Goal: Task Accomplishment & Management: Complete application form

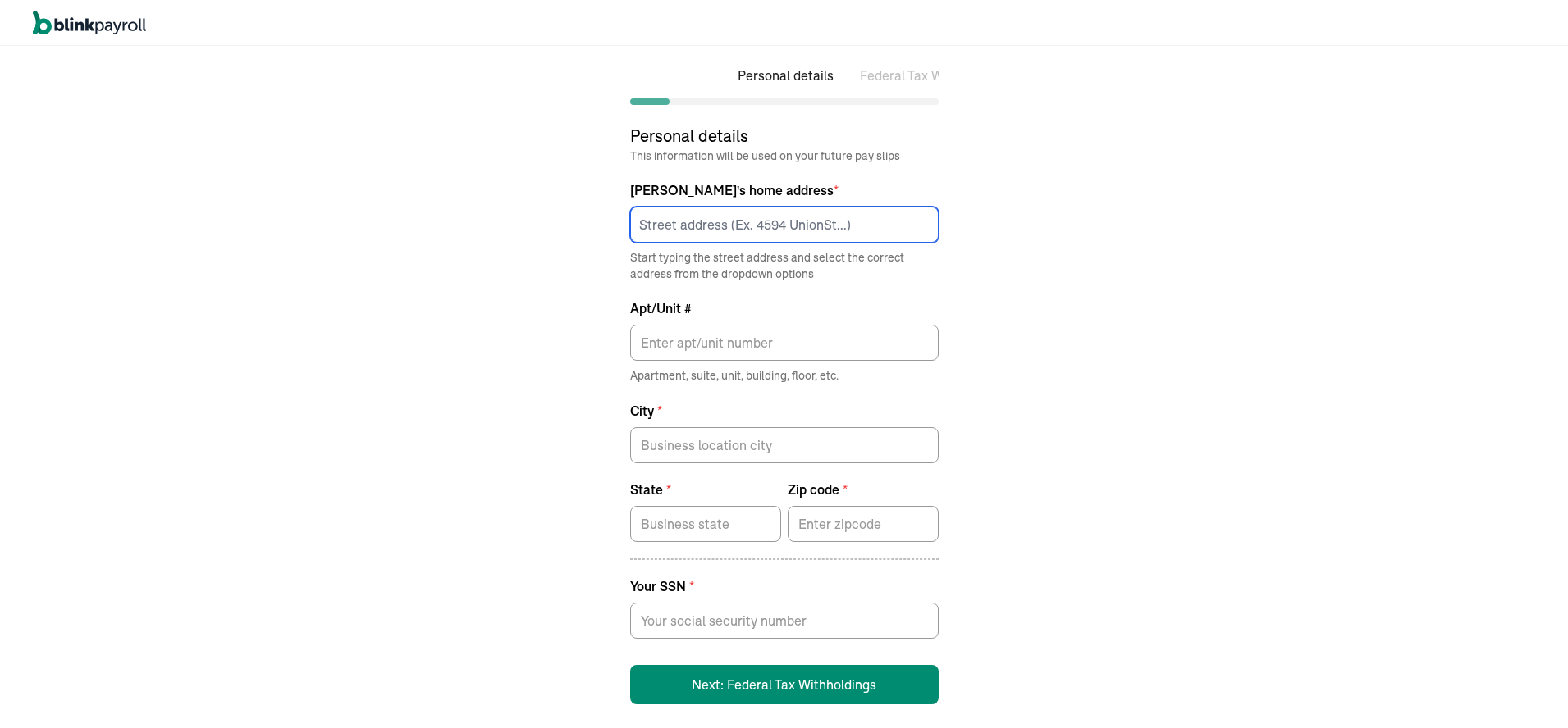
click at [684, 225] on input at bounding box center [784, 224] width 309 height 36
type input "59 [PERSON_NAME] Dr"
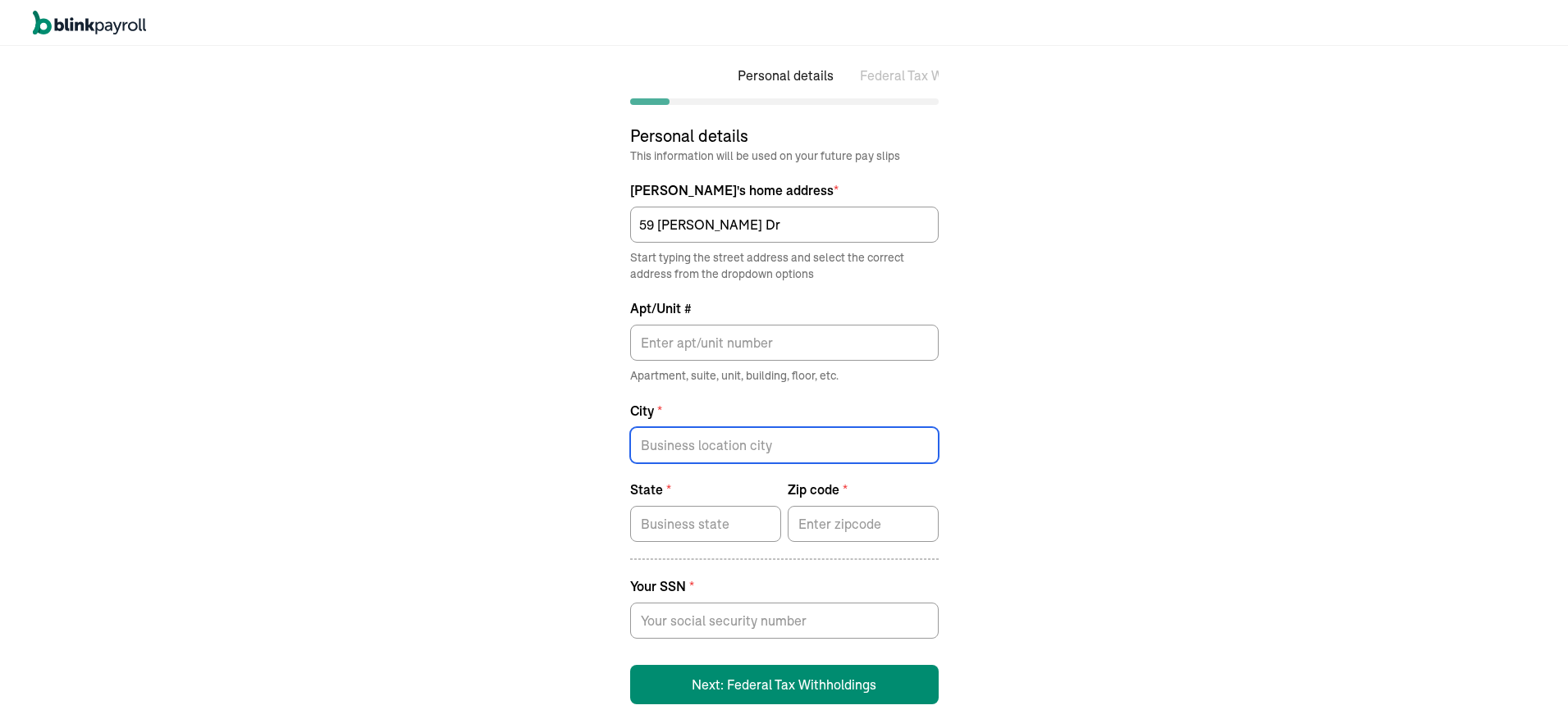
type input "[GEOGRAPHIC_DATA]"
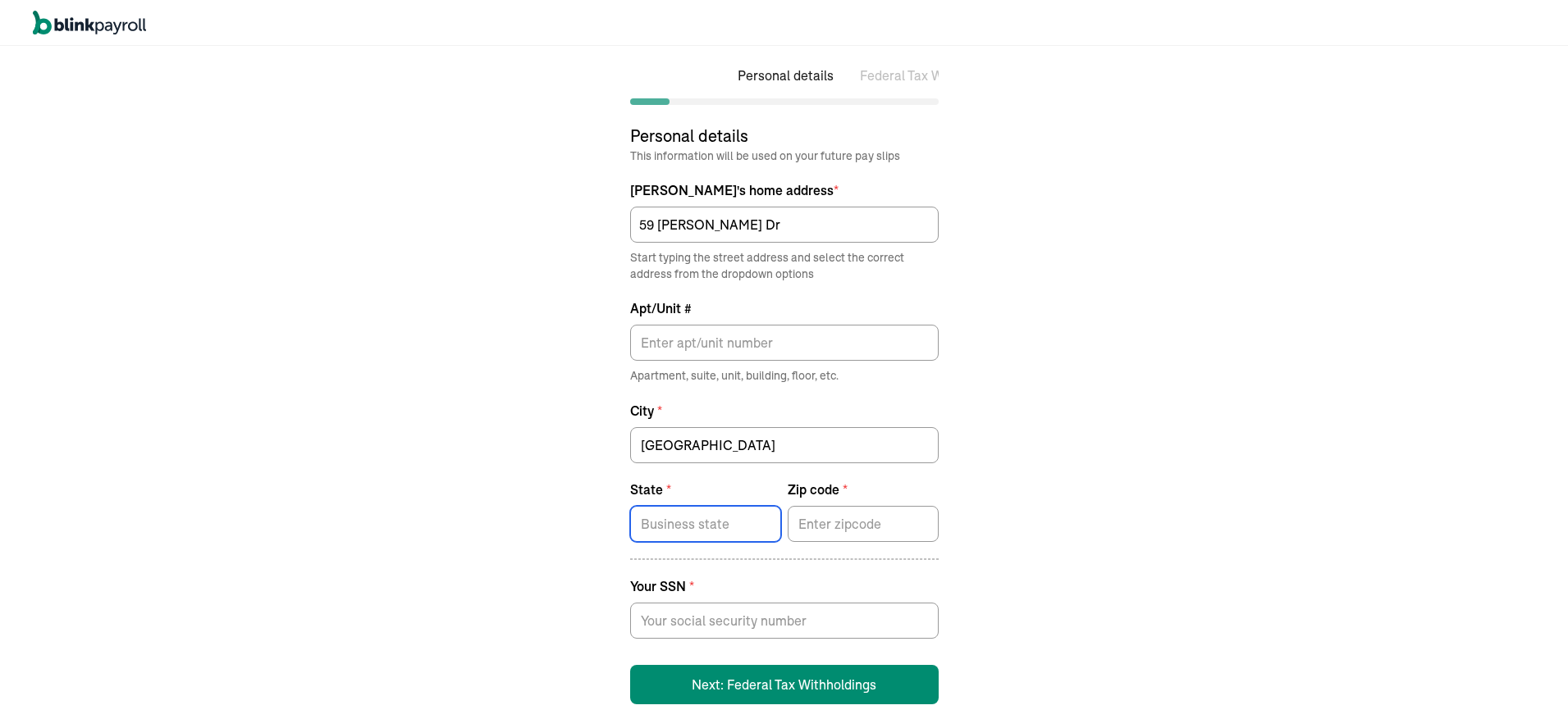
type input "[US_STATE]"
type input "06902"
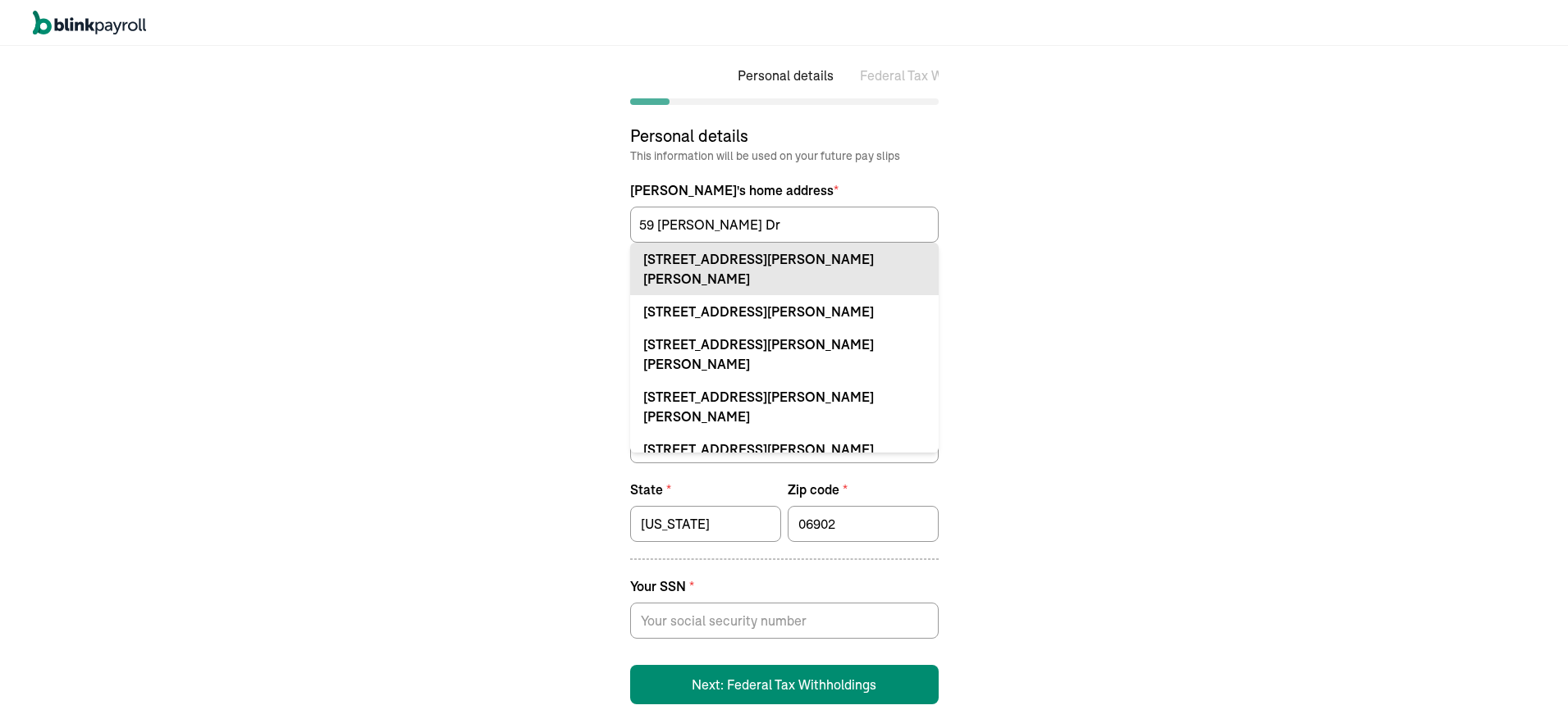
click at [752, 263] on div "[STREET_ADDRESS][PERSON_NAME][PERSON_NAME]" at bounding box center [784, 269] width 282 height 39
type input "CT"
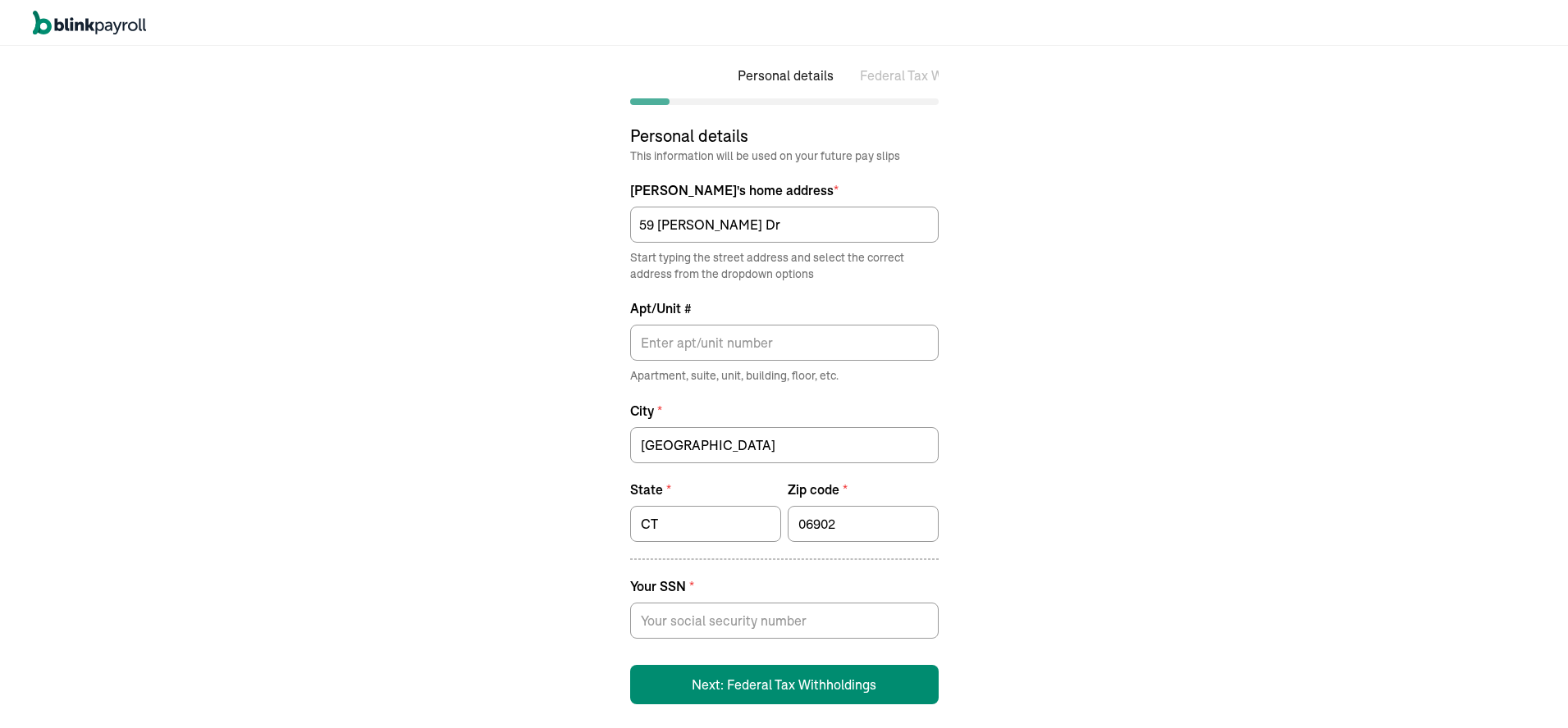
scroll to position [19, 0]
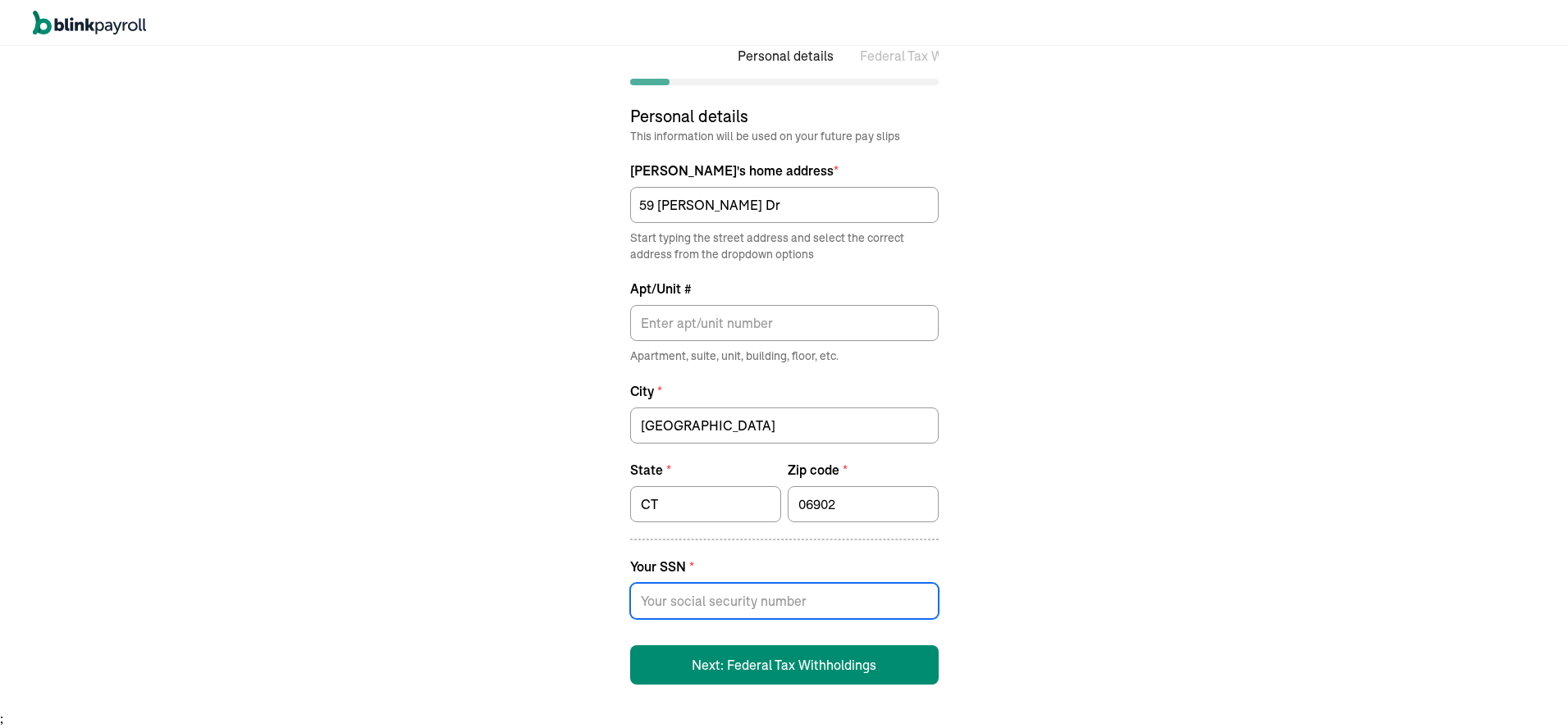
click at [751, 597] on input at bounding box center [784, 601] width 309 height 36
type input "167-66-4309"
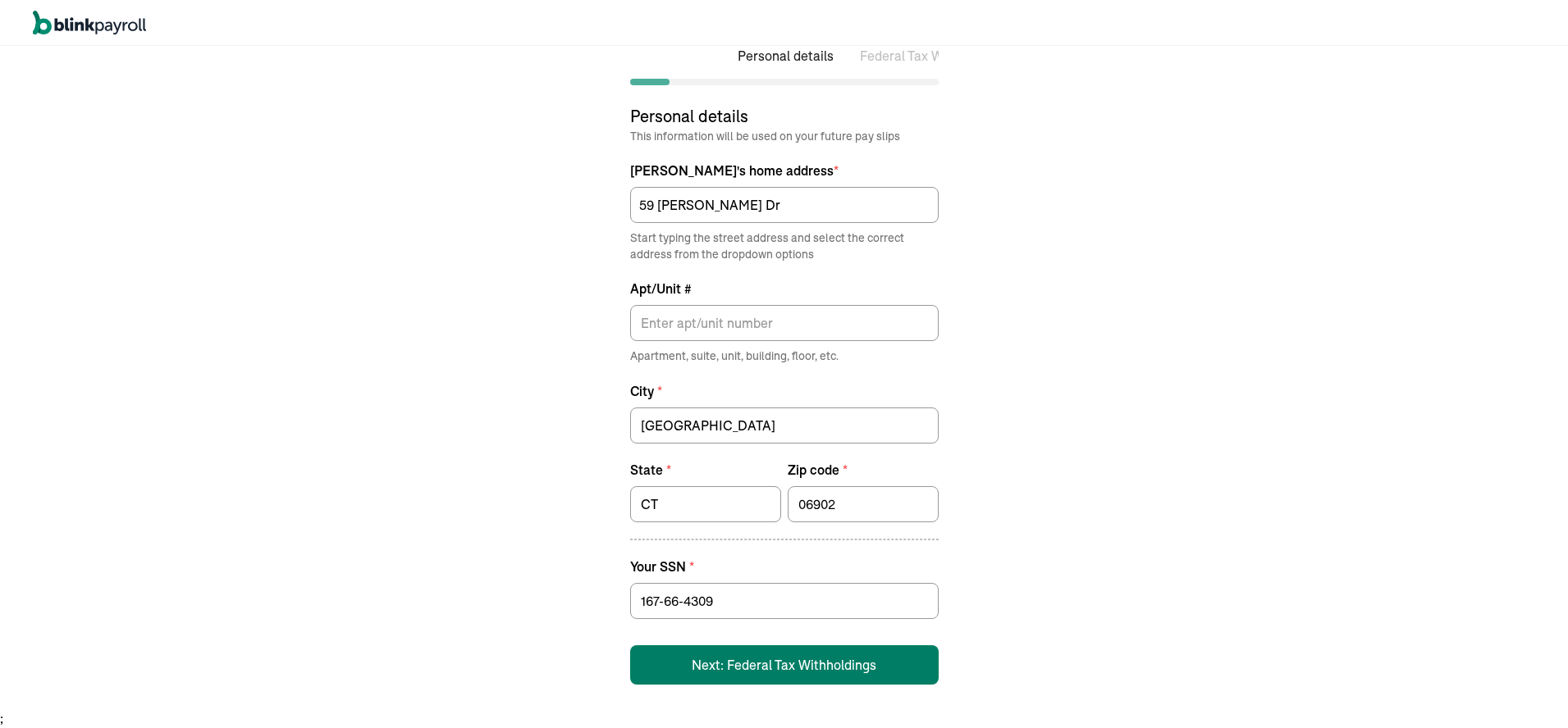
click at [726, 668] on button "Next: Federal Tax Withholdings" at bounding box center [784, 665] width 309 height 39
select select "S"
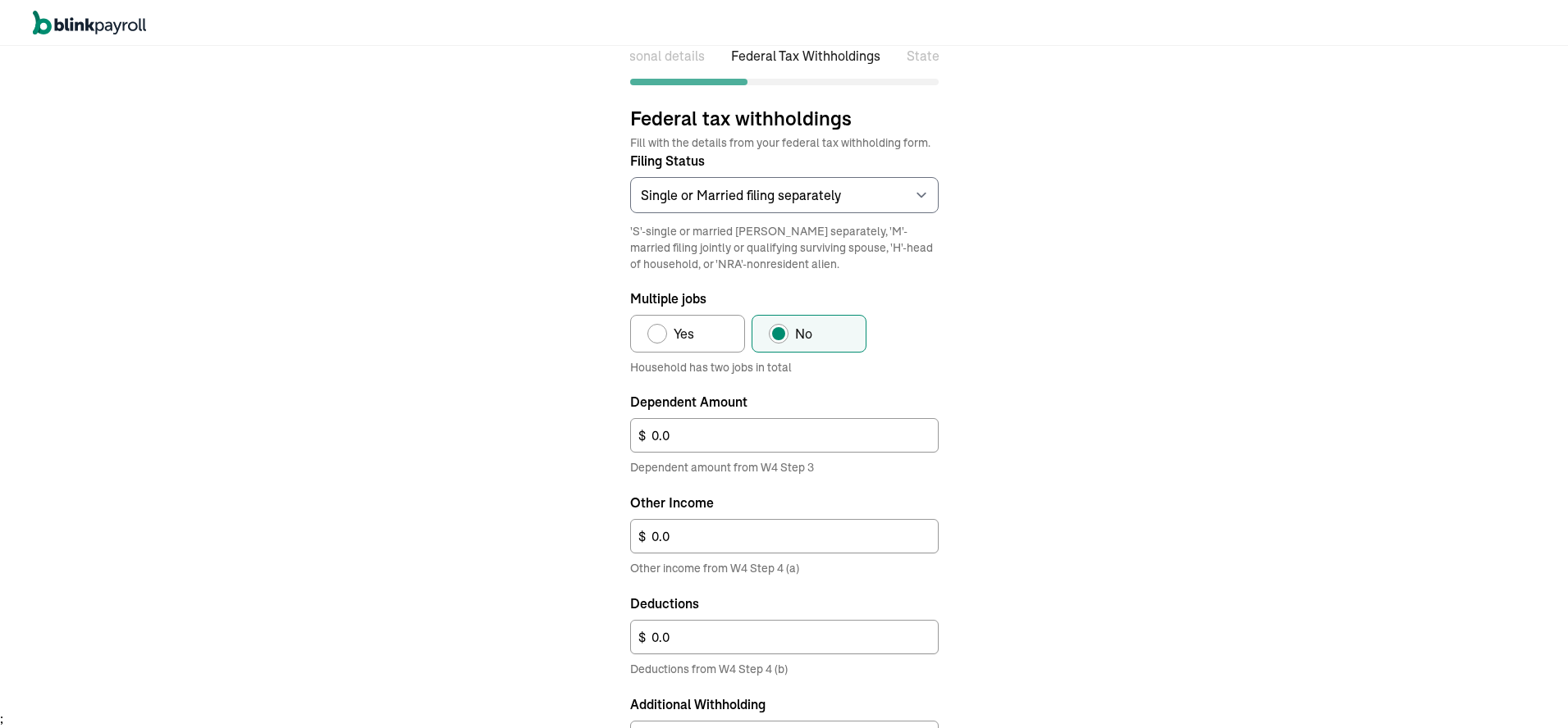
scroll to position [0, 146]
click at [797, 196] on select "Select an item Single or Married filing separately Married filing jointly or Qu…" at bounding box center [784, 194] width 309 height 36
click at [630, 177] on select "Select an item Single or Married filing separately Married filing jointly or Qu…" at bounding box center [784, 194] width 309 height 36
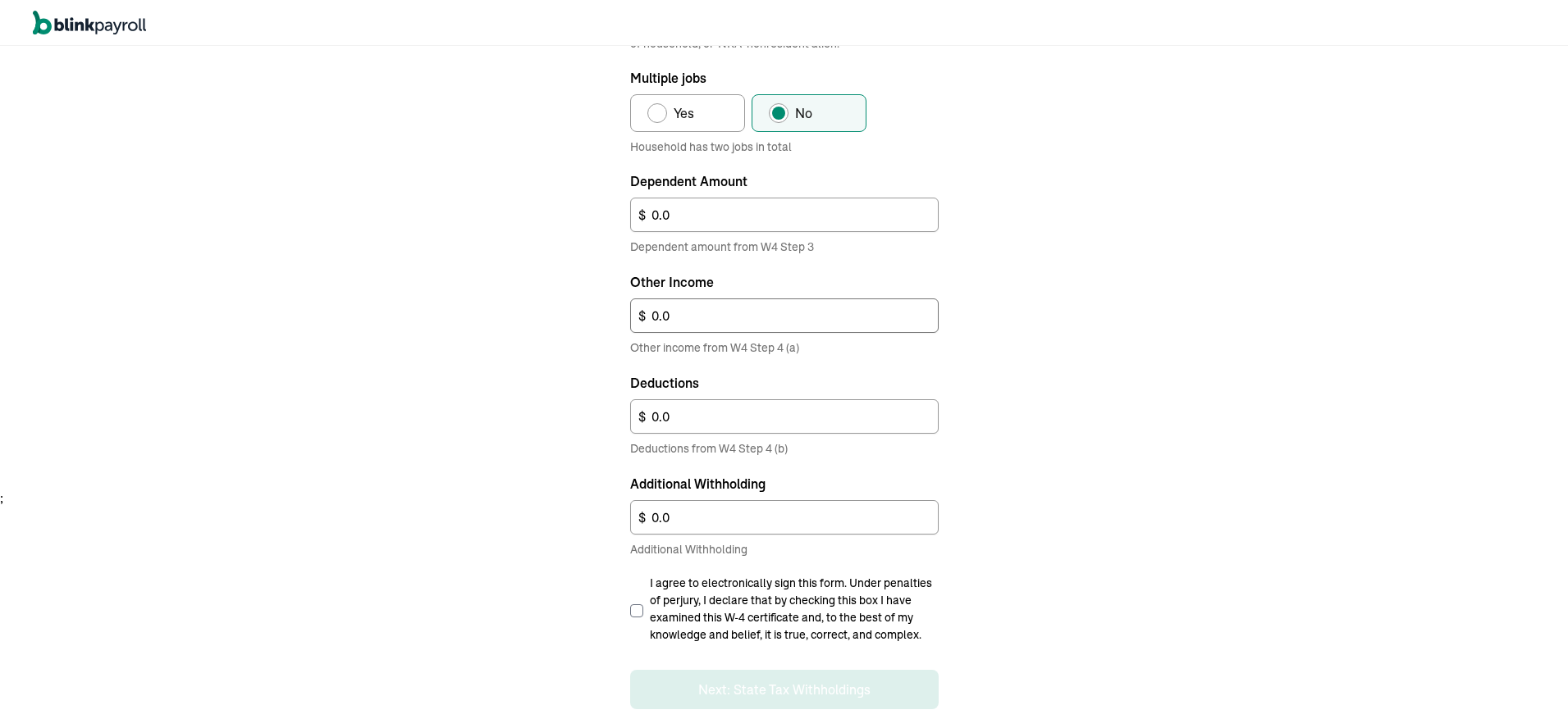
scroll to position [248, 0]
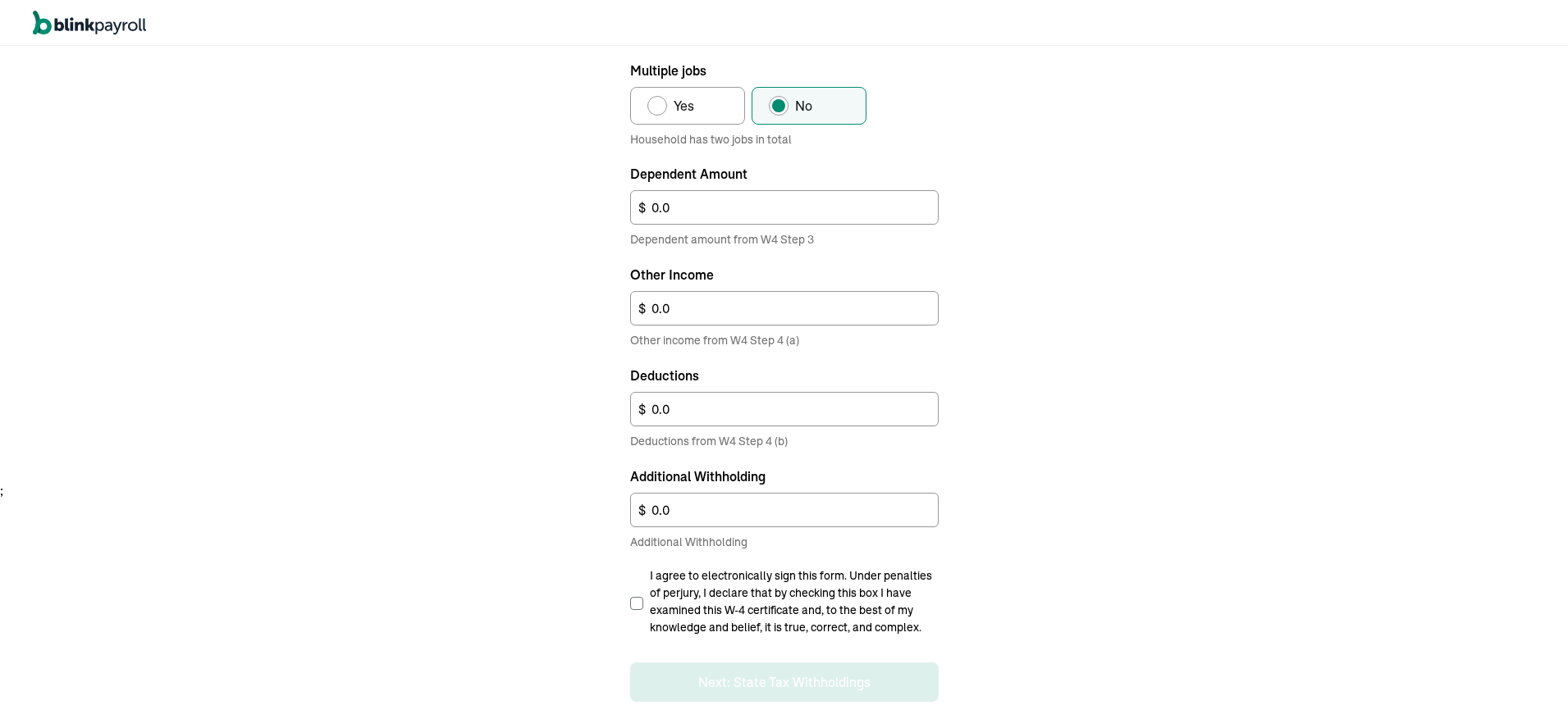
click at [634, 598] on input "I agree to electronically sign this form. Under penalties of perjury, I declare…" at bounding box center [636, 604] width 13 height 13
checkbox input "true"
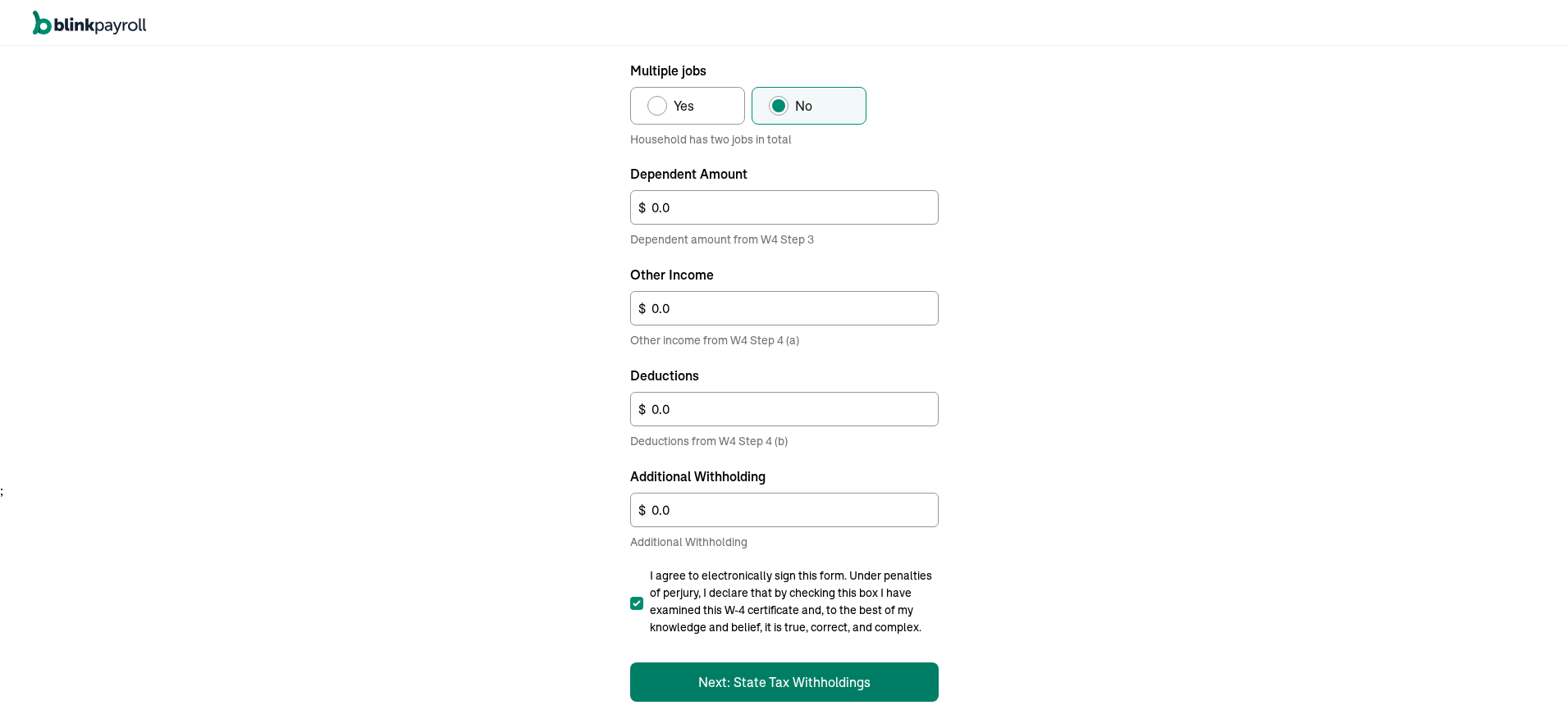
click at [765, 674] on button "Next: State Tax Withholdings" at bounding box center [784, 682] width 309 height 39
select select "S"
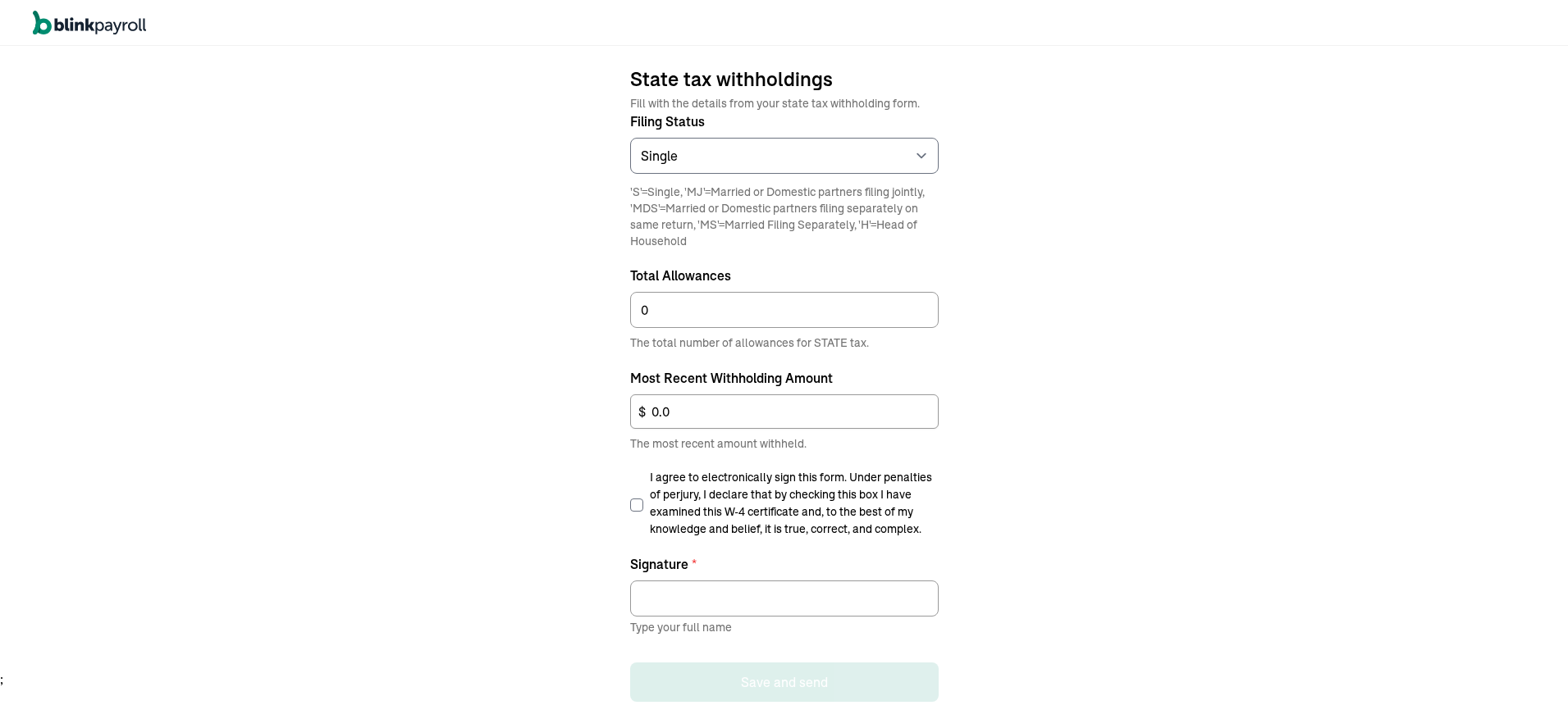
scroll to position [0, 314]
click at [642, 505] on input "I agree to electronically sign this form. Under penalties of perjury, I declare…" at bounding box center [636, 505] width 13 height 13
checkbox input "true"
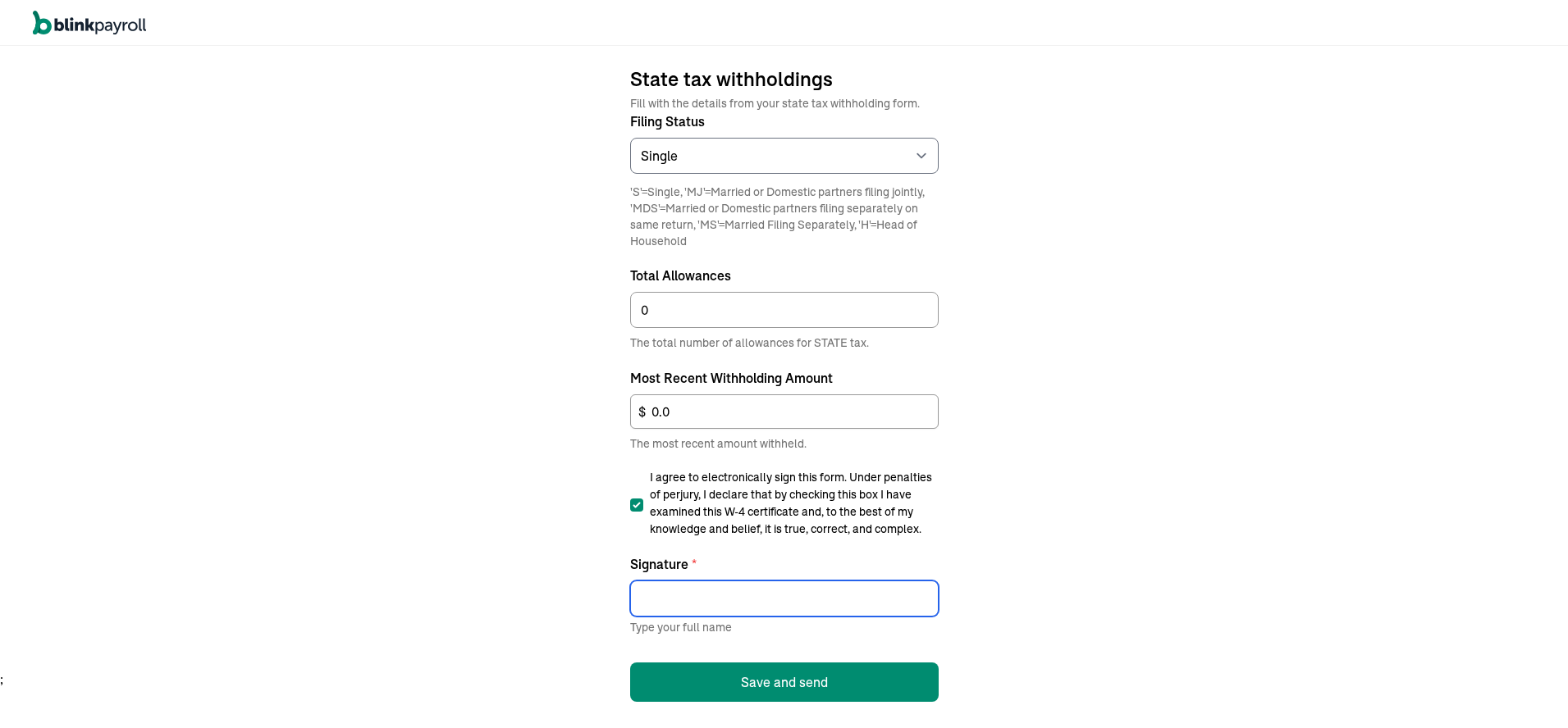
click at [664, 589] on input "Signature *" at bounding box center [784, 598] width 309 height 36
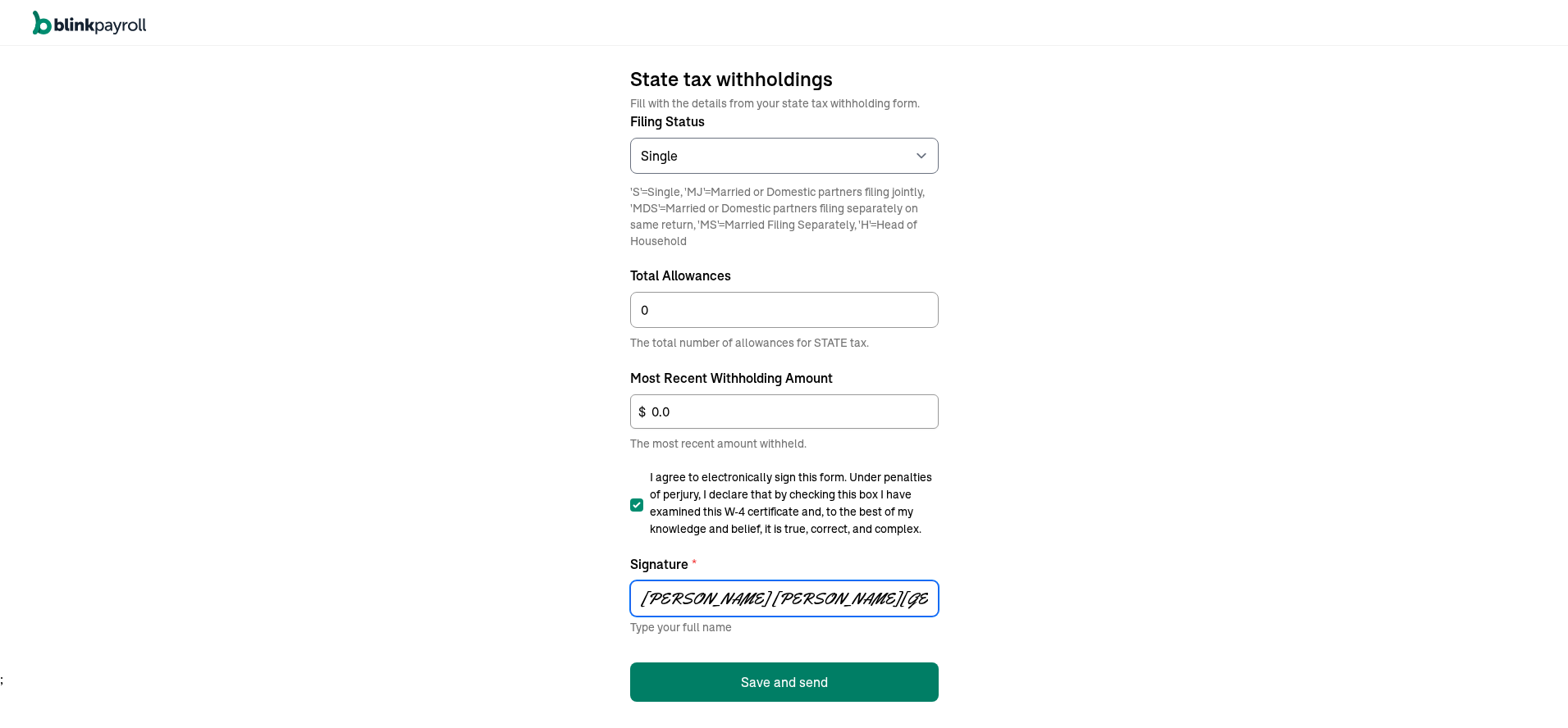
type input "[PERSON_NAME] [PERSON_NAME][GEOGRAPHIC_DATA]"
click at [778, 675] on button "Save and send" at bounding box center [784, 682] width 309 height 39
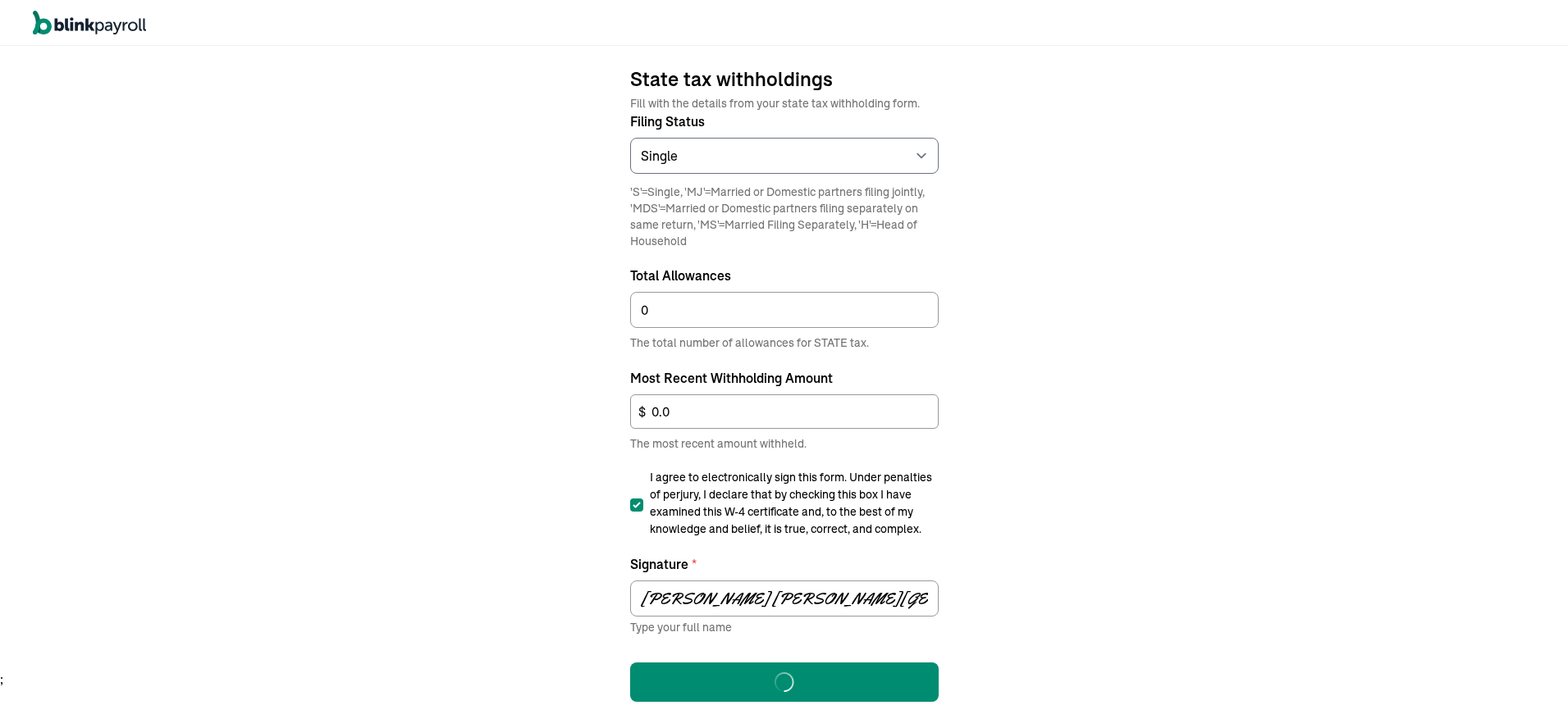
scroll to position [19, 0]
